Goal: Information Seeking & Learning: Find specific fact

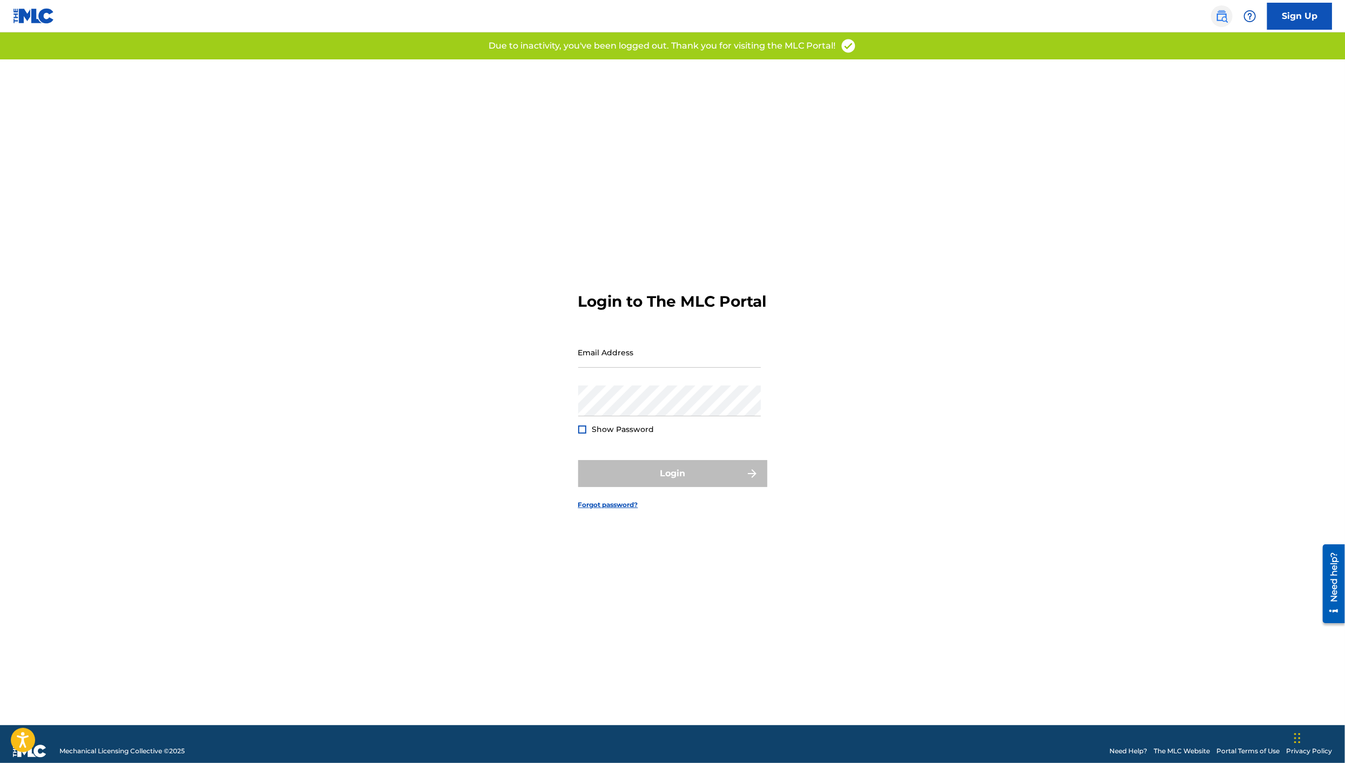
click at [1227, 15] on img at bounding box center [1221, 16] width 13 height 13
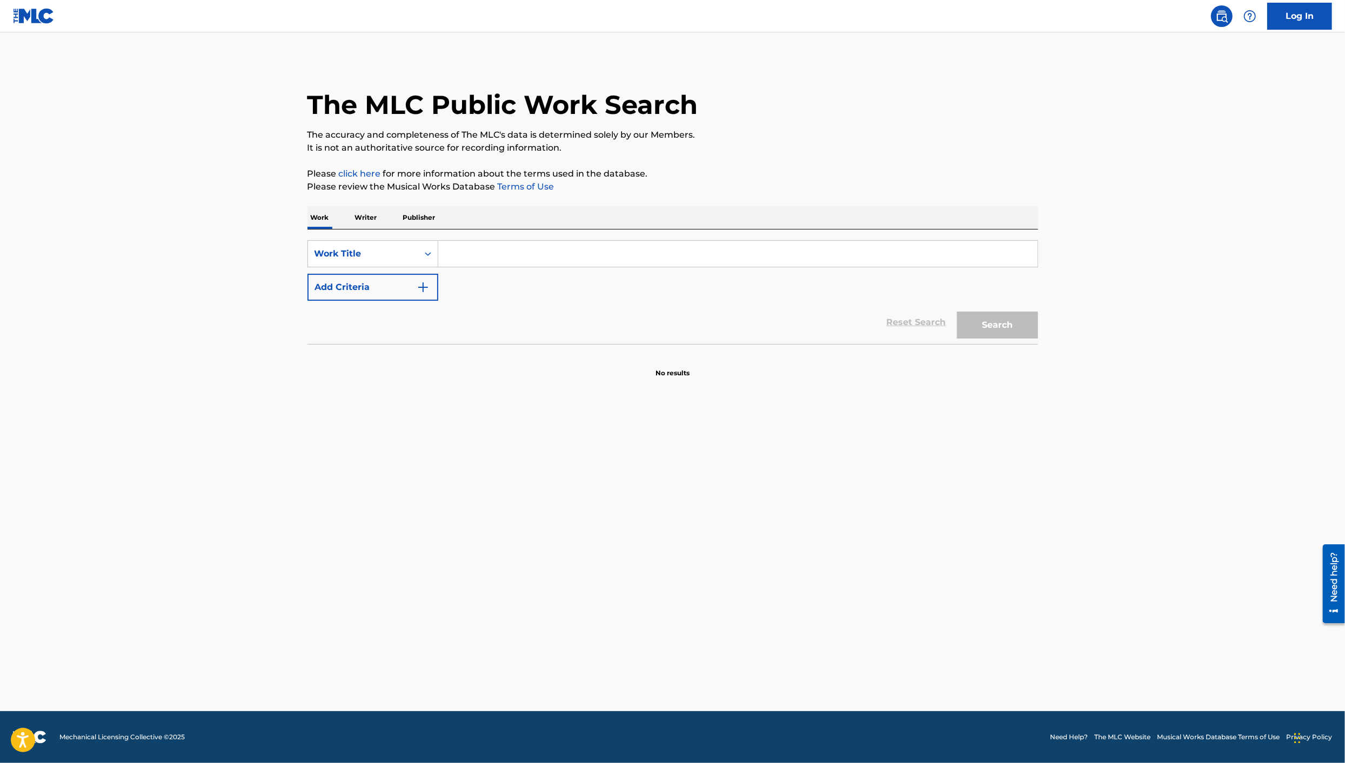
click at [541, 236] on div "SearchWithCriteria05c50d03-6745-473a-8dbe-47a366905c24 Work Title Add Criteria …" at bounding box center [672, 287] width 730 height 115
click at [523, 259] on input "Search Form" at bounding box center [737, 254] width 599 height 26
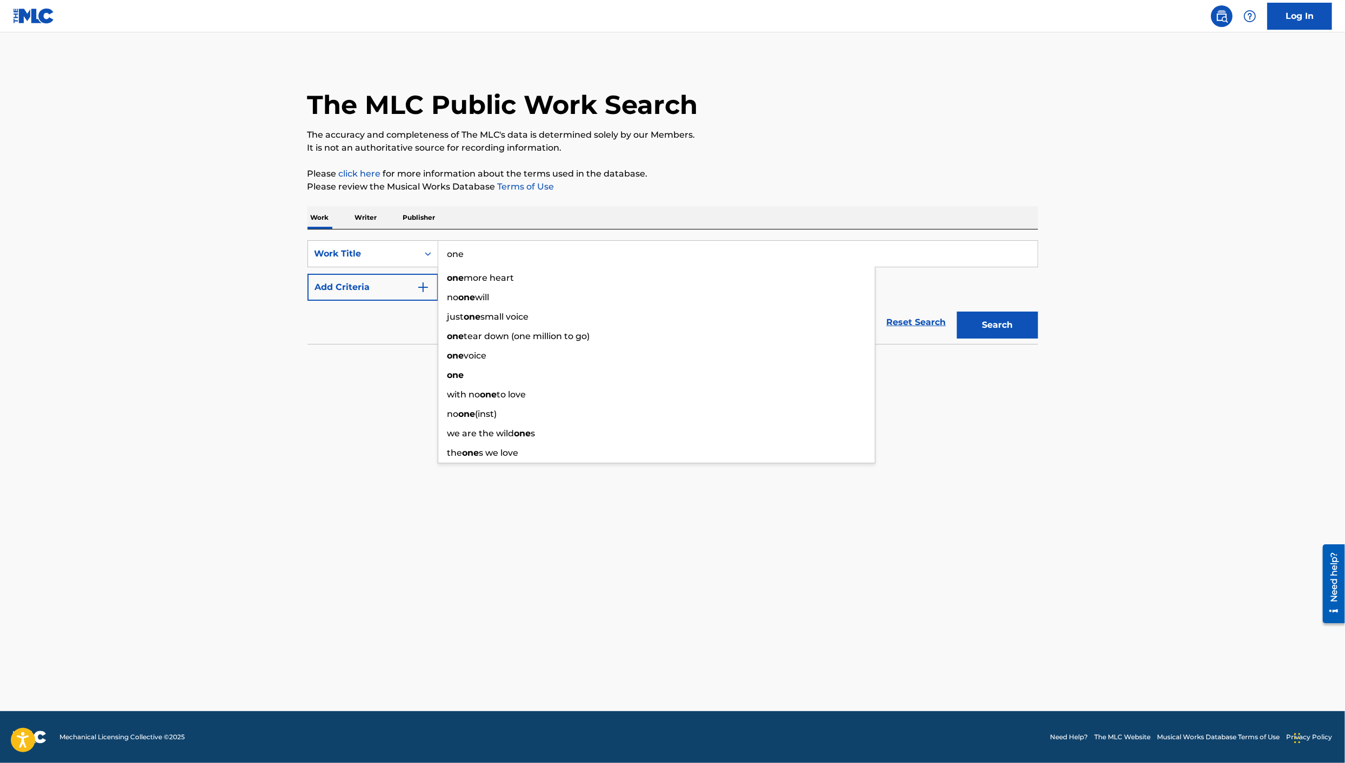
type input "one"
click at [249, 329] on main "The MLC Public Work Search The accuracy and completeness of The MLC's data is d…" at bounding box center [672, 371] width 1345 height 679
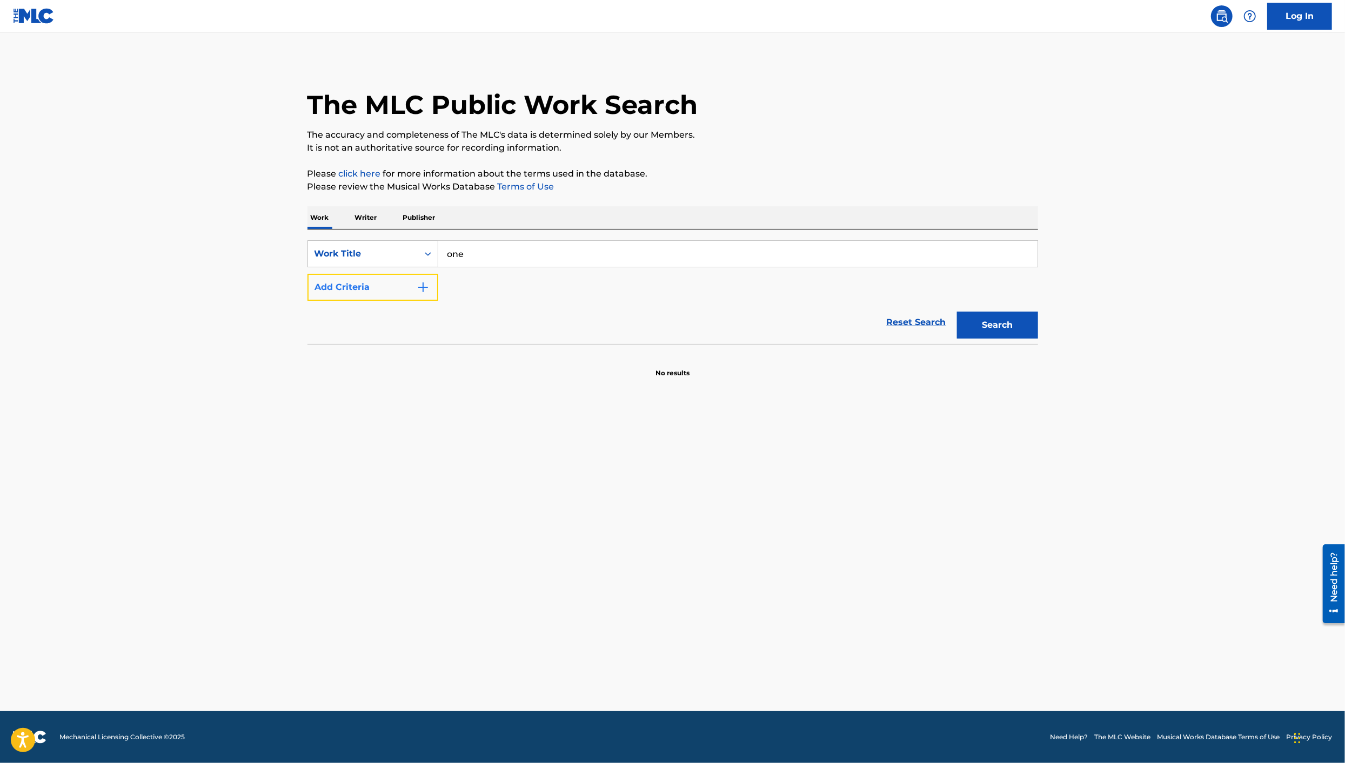
click at [340, 299] on button "Add Criteria" at bounding box center [372, 287] width 131 height 27
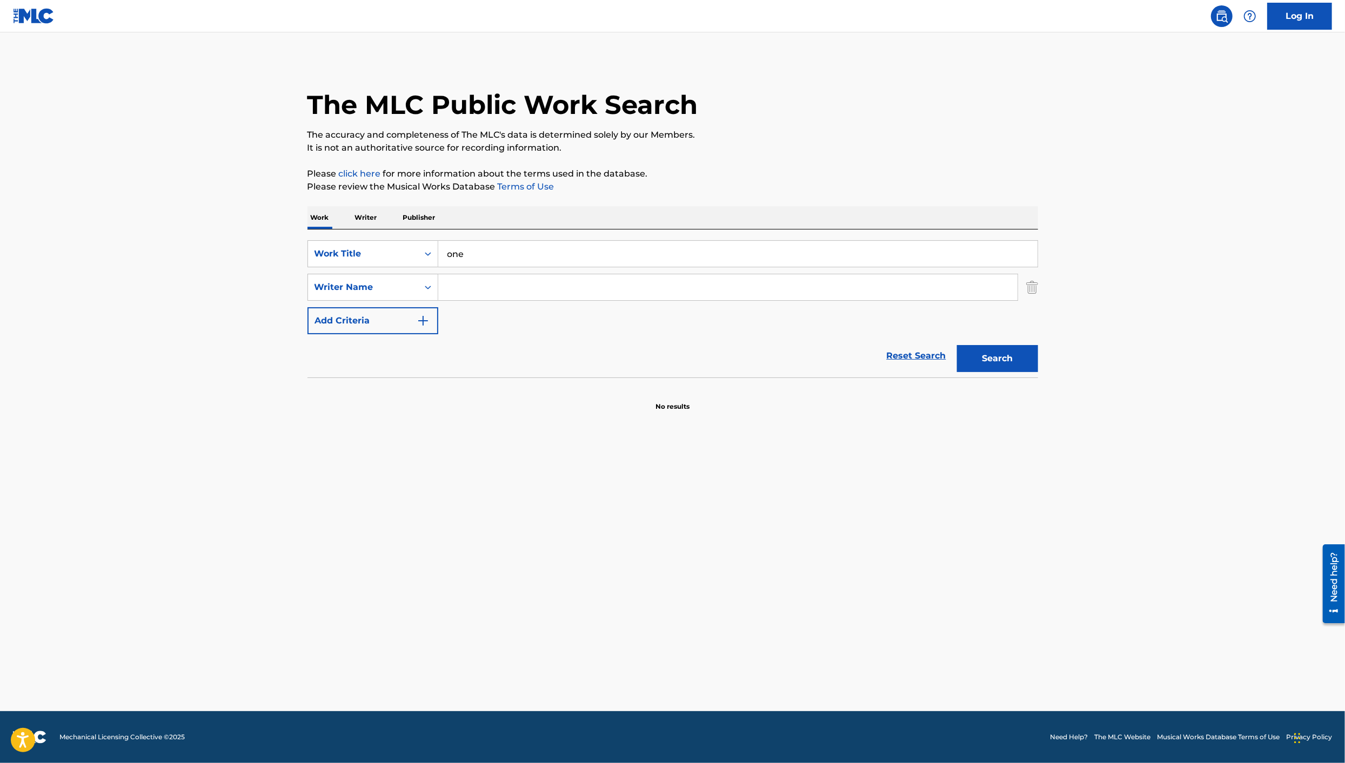
click at [467, 292] on input "Search Form" at bounding box center [727, 287] width 579 height 26
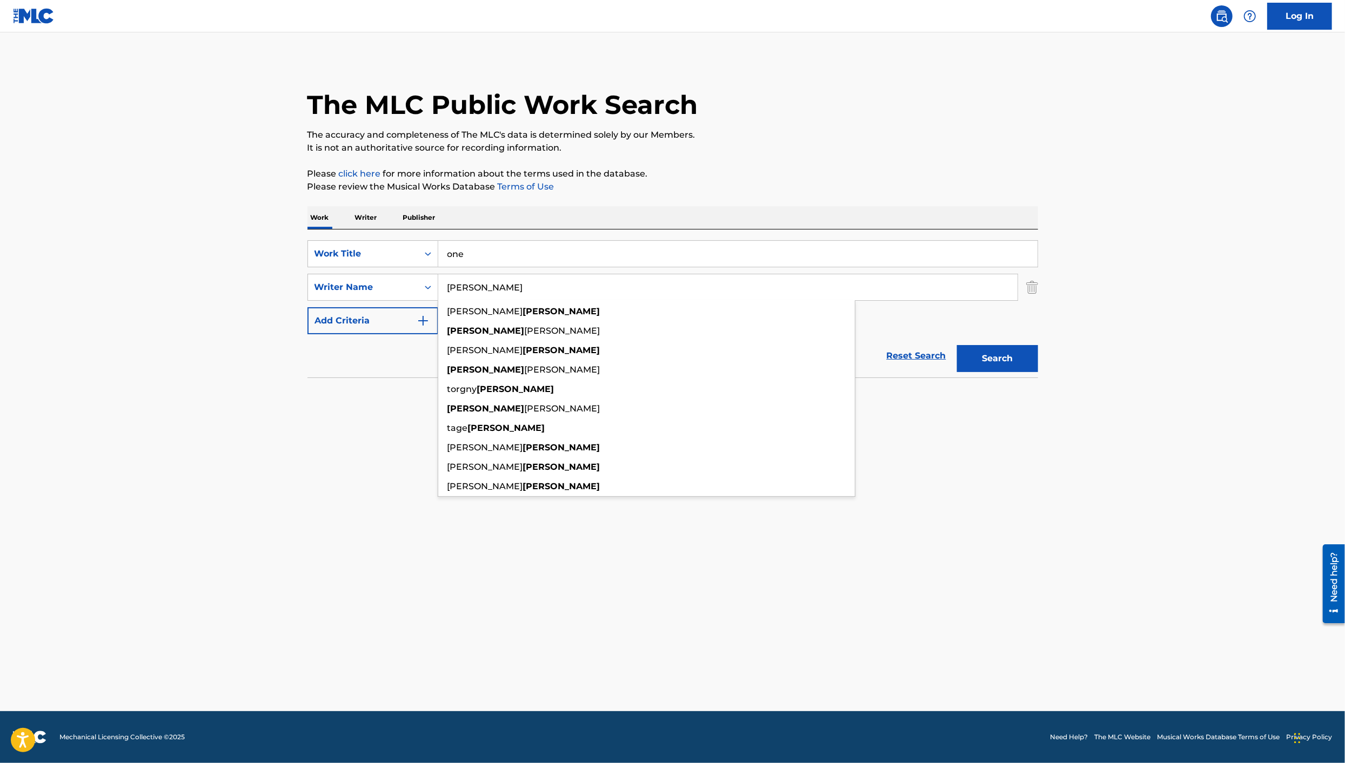
type input "[PERSON_NAME]"
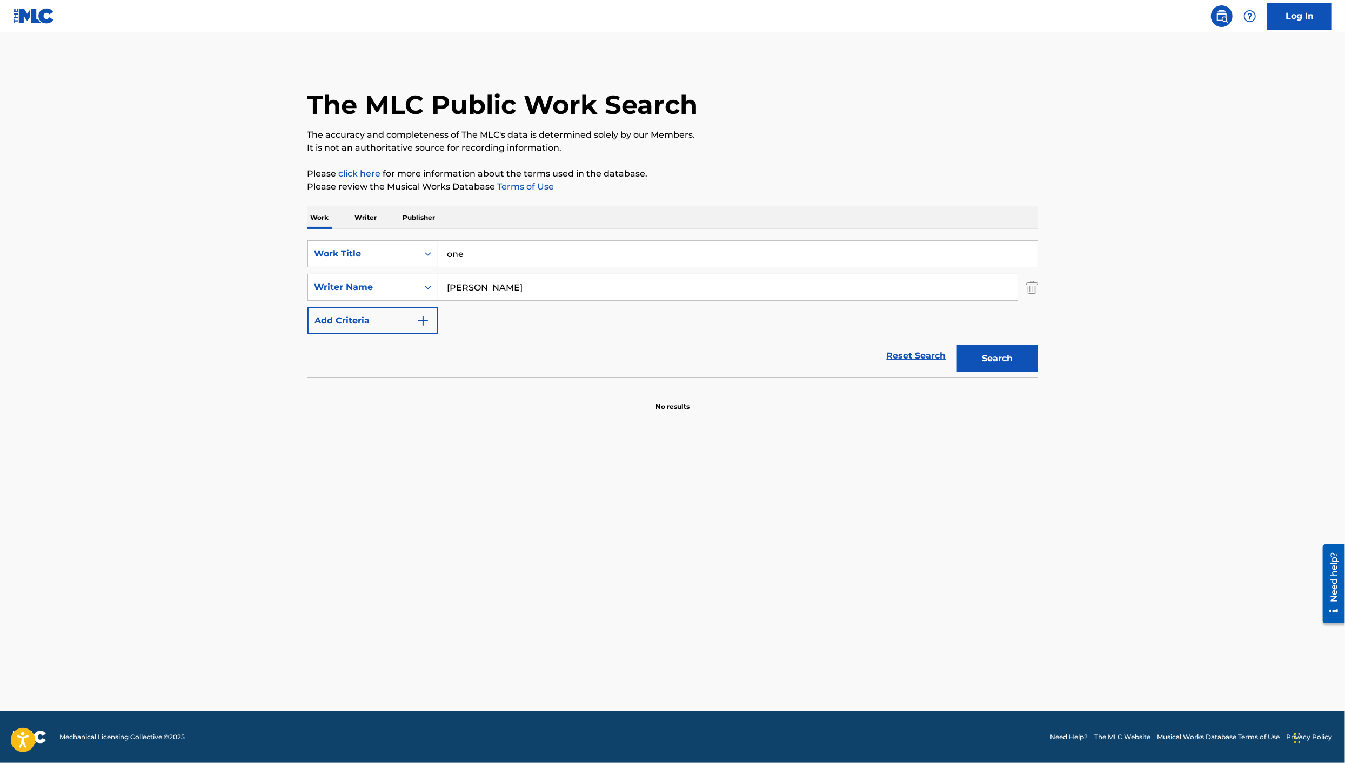
click at [1145, 321] on main "The MLC Public Work Search The accuracy and completeness of The MLC's data is d…" at bounding box center [672, 371] width 1345 height 679
click at [1009, 367] on button "Search" at bounding box center [997, 358] width 81 height 27
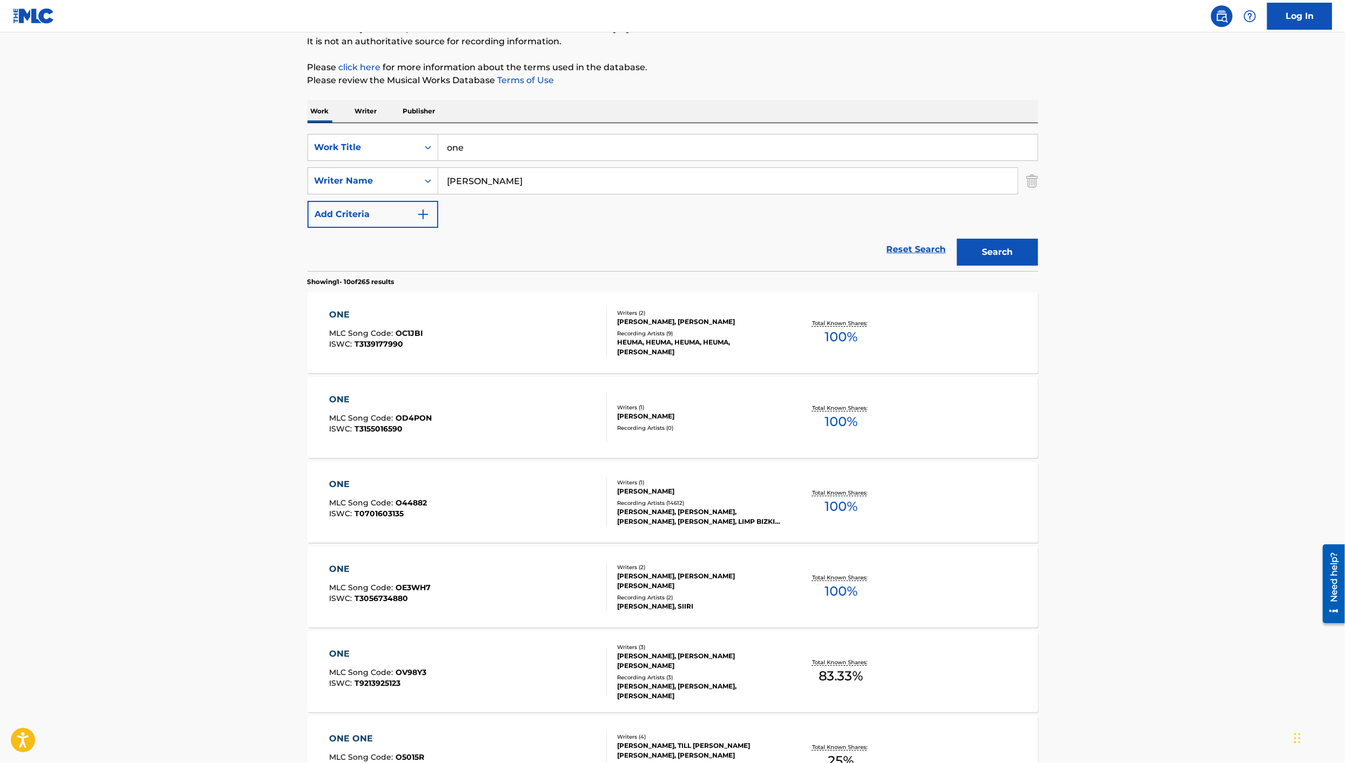
scroll to position [112, 0]
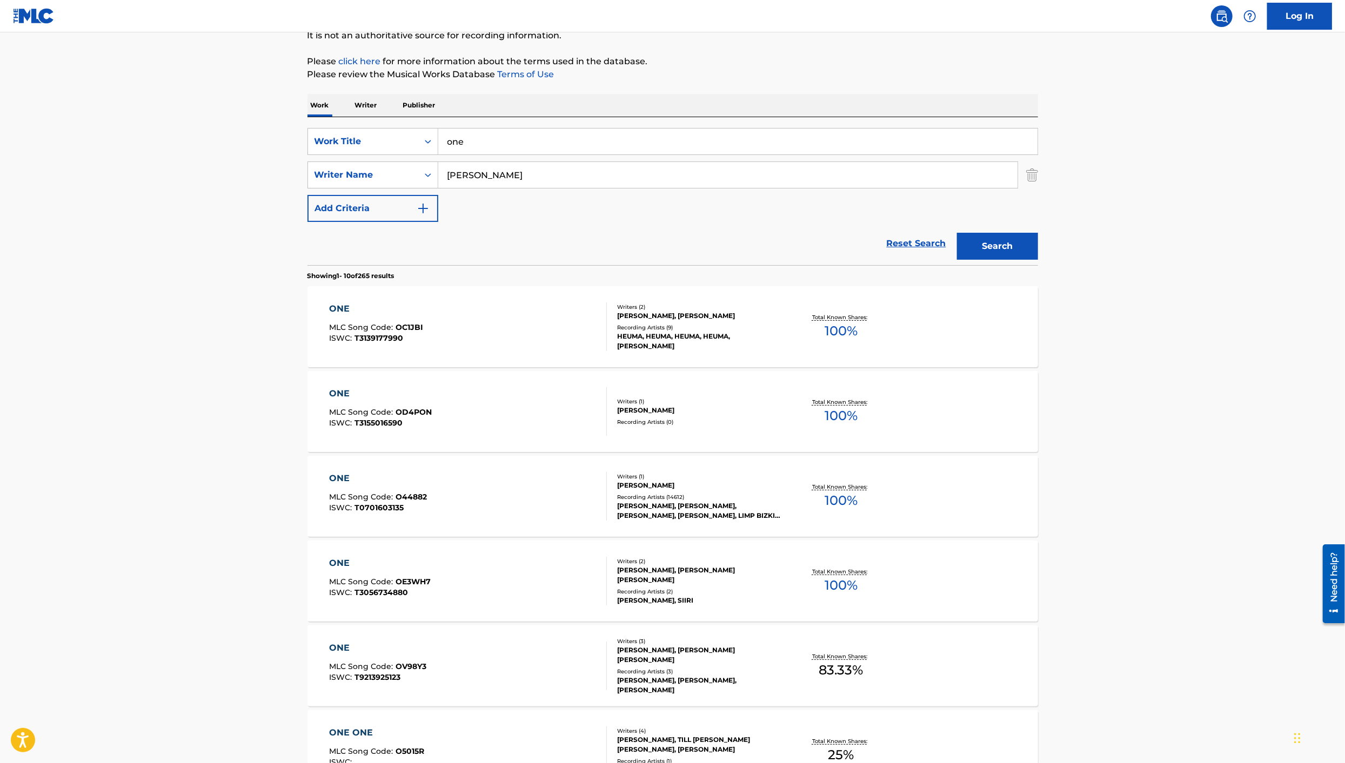
click at [493, 512] on div "ONE MLC Song Code : O44882 ISWC : T0701603135" at bounding box center [468, 496] width 278 height 49
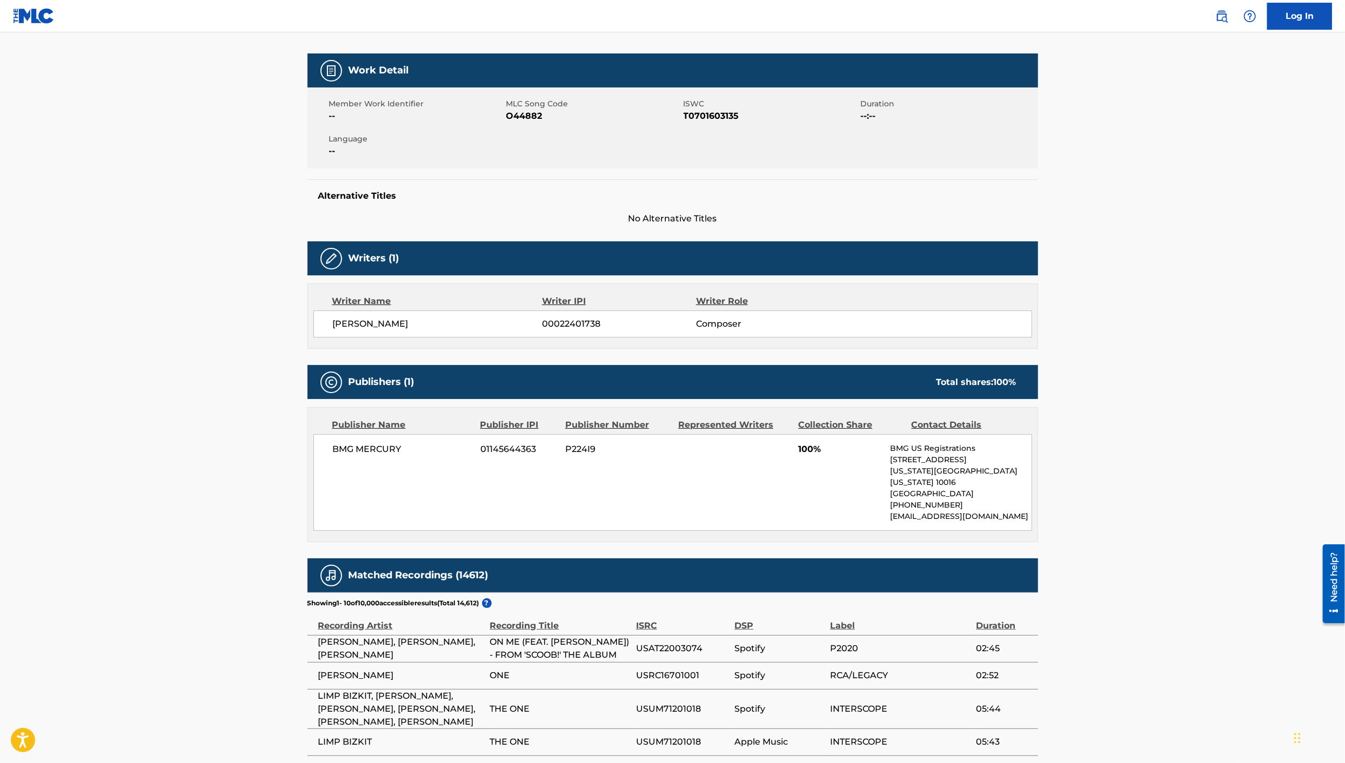
scroll to position [392, 0]
